Goal: Information Seeking & Learning: Understand process/instructions

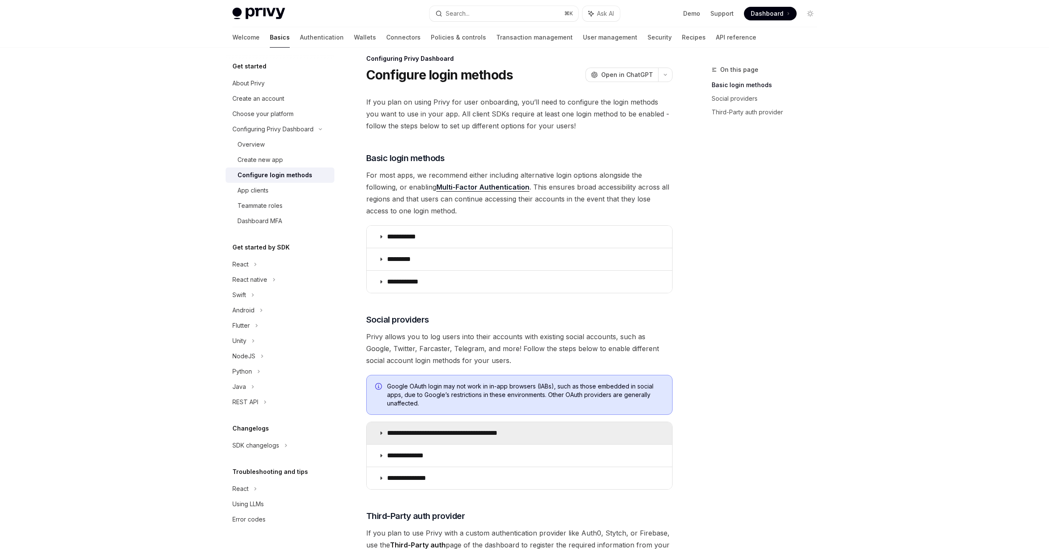
scroll to position [14, 0]
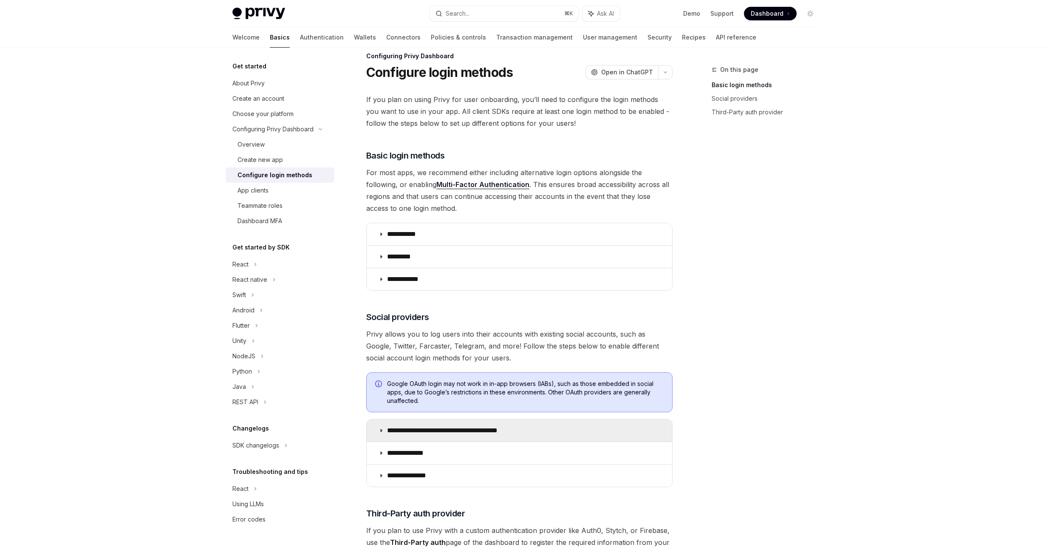
click at [397, 438] on summary "**********" at bounding box center [519, 430] width 305 height 22
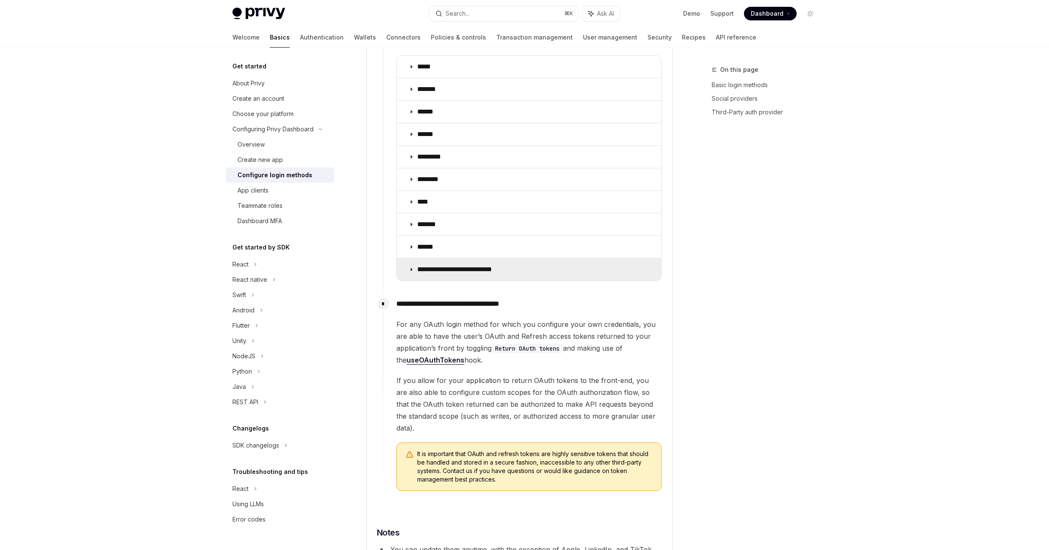
scroll to position [1052, 0]
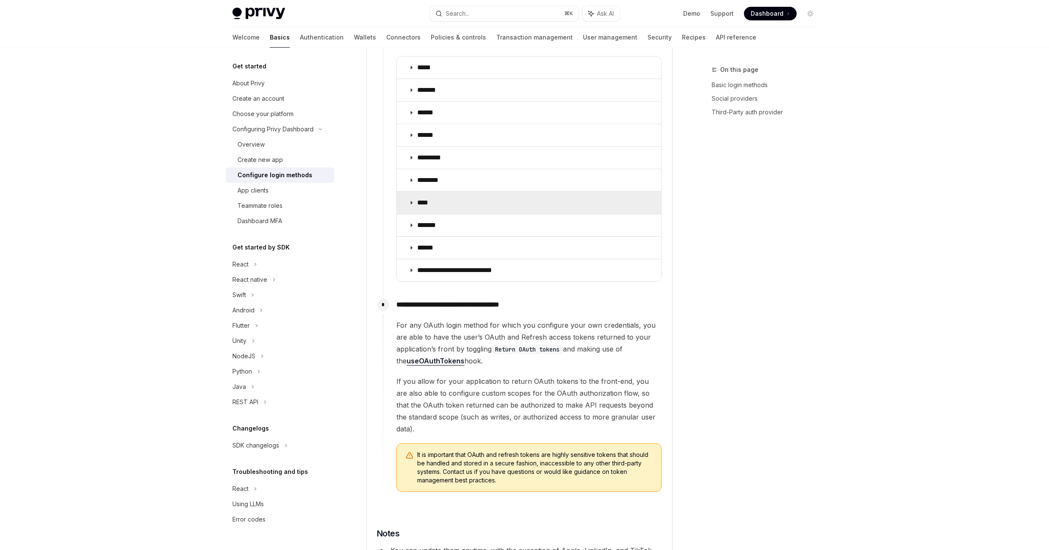
click at [418, 192] on summary "****" at bounding box center [529, 203] width 264 height 22
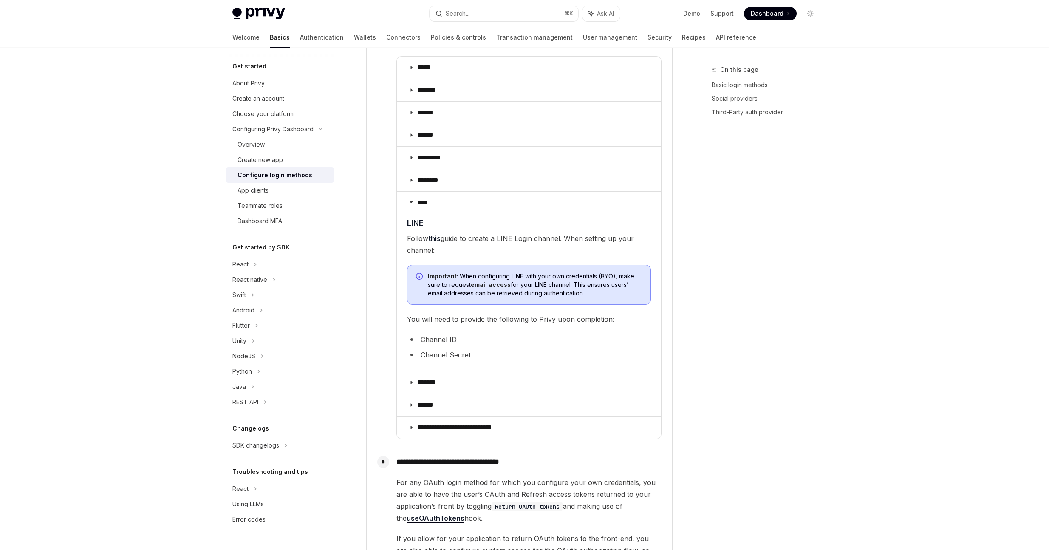
drag, startPoint x: 457, startPoint y: 272, endPoint x: 453, endPoint y: 248, distance: 24.9
click at [456, 272] on span "Important : When configuring LINE with your own credentials (BYO), make sure to…" at bounding box center [535, 284] width 214 height 25
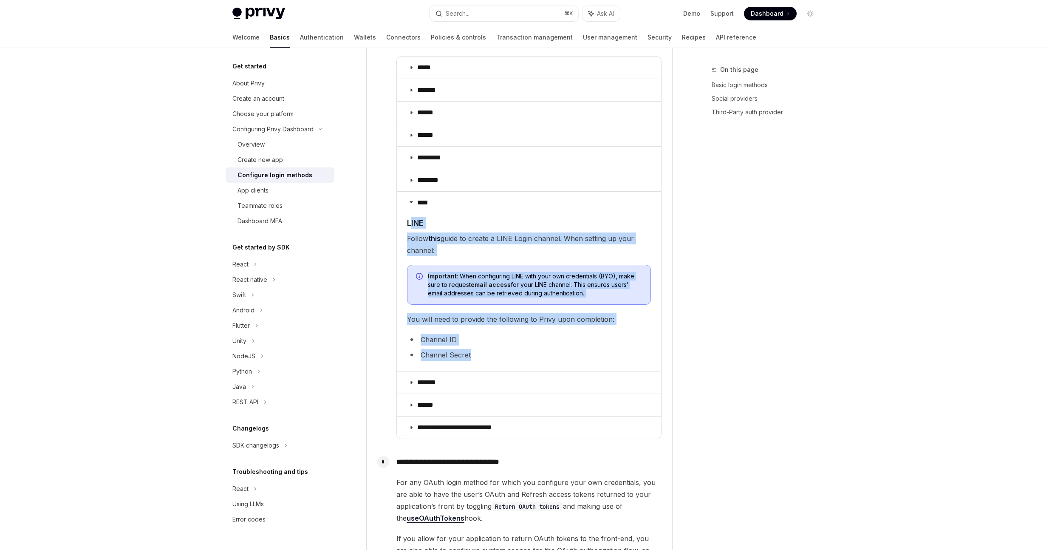
drag, startPoint x: 409, startPoint y: 206, endPoint x: 515, endPoint y: 347, distance: 176.1
click at [515, 347] on children "​ LINE Follow this guide to create a LINE Login channel. When setting up your c…" at bounding box center [529, 290] width 244 height 147
click at [515, 349] on li "Channel Secret" at bounding box center [529, 355] width 244 height 12
drag, startPoint x: 512, startPoint y: 347, endPoint x: 407, endPoint y: 209, distance: 173.4
click at [407, 217] on children "​ LINE Follow this guide to create a LINE Login channel. When setting up your c…" at bounding box center [529, 290] width 244 height 147
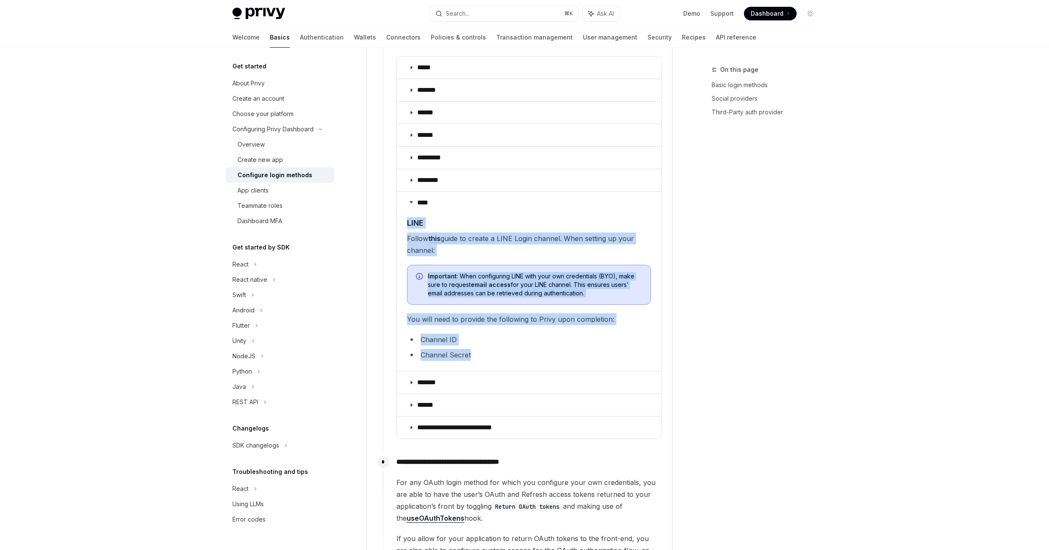
copy children "LINE Follow this guide to create a LINE Login channel. When setting up your cha…"
click at [441, 234] on link "this" at bounding box center [434, 238] width 12 height 9
